Goal: Navigation & Orientation: Find specific page/section

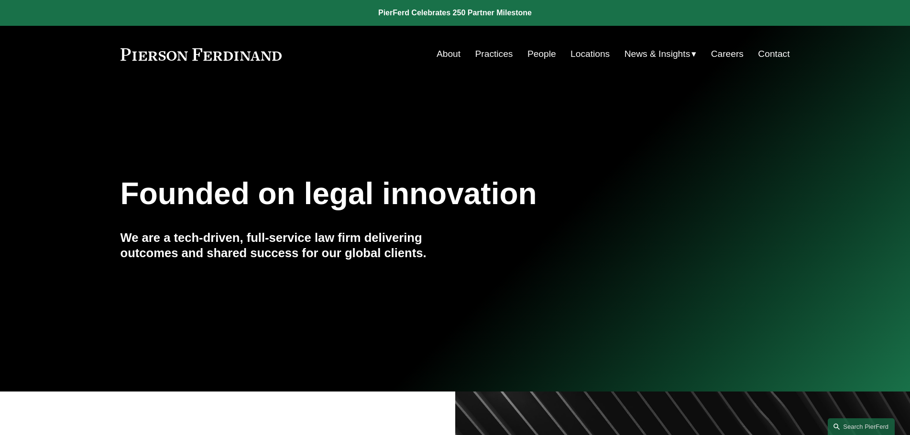
click at [595, 55] on link "Locations" at bounding box center [590, 54] width 39 height 18
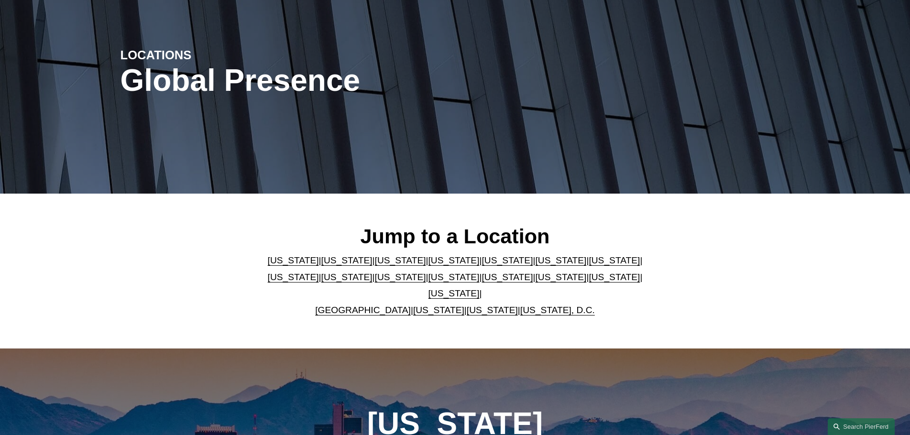
scroll to position [96, 0]
